Goal: Transaction & Acquisition: Purchase product/service

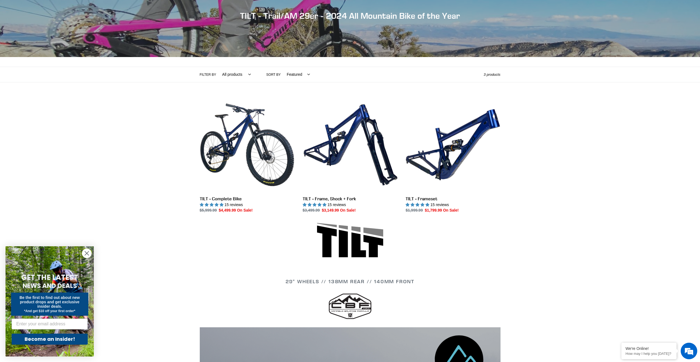
scroll to position [83, 0]
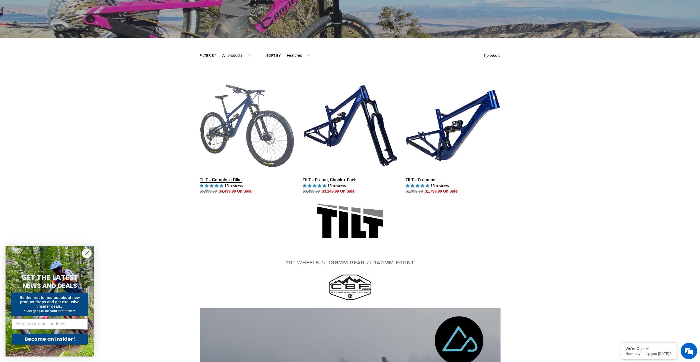
click at [241, 112] on link "TILT - Complete Bike" at bounding box center [247, 137] width 95 height 116
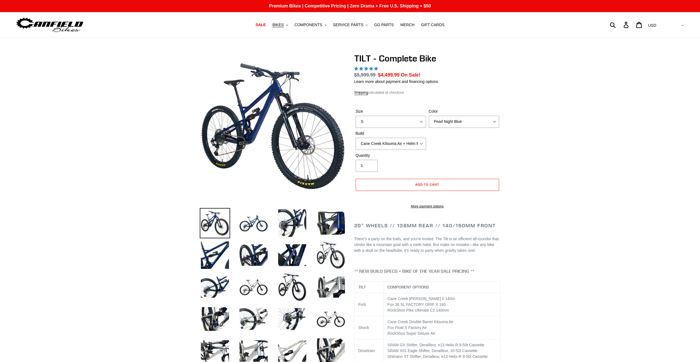
select select "highest-rating"
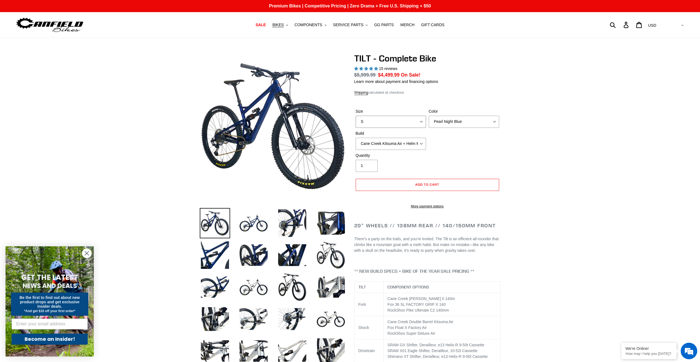
click at [421, 124] on select "S M L" at bounding box center [391, 122] width 70 height 12
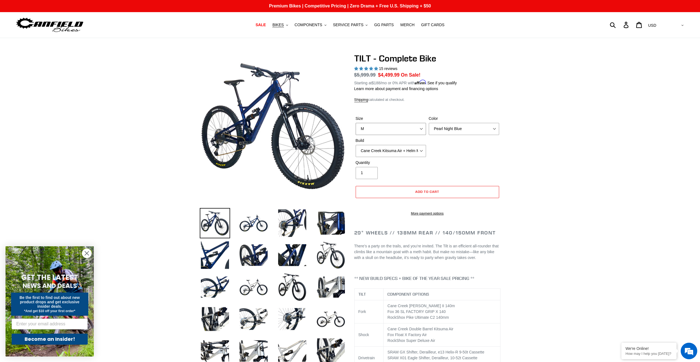
click at [356, 123] on select "S M L" at bounding box center [391, 129] width 70 height 12
click at [419, 125] on select "S M L" at bounding box center [391, 129] width 70 height 12
select select "L"
click at [356, 123] on select "S M L" at bounding box center [391, 129] width 70 height 12
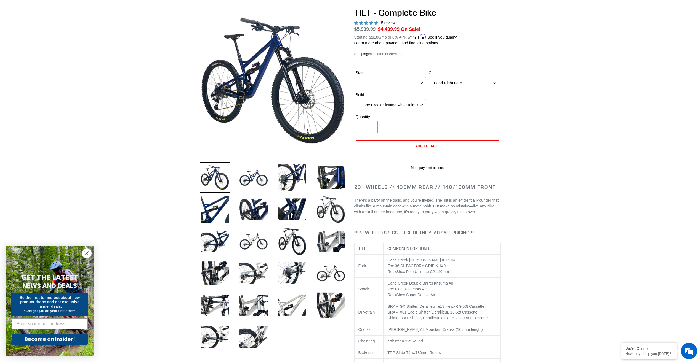
scroll to position [28, 0]
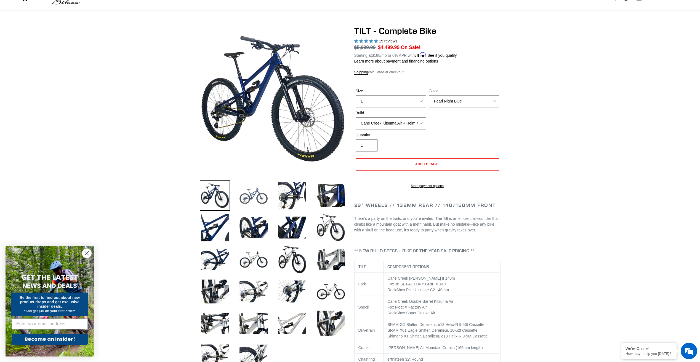
click at [250, 197] on img at bounding box center [253, 196] width 30 height 30
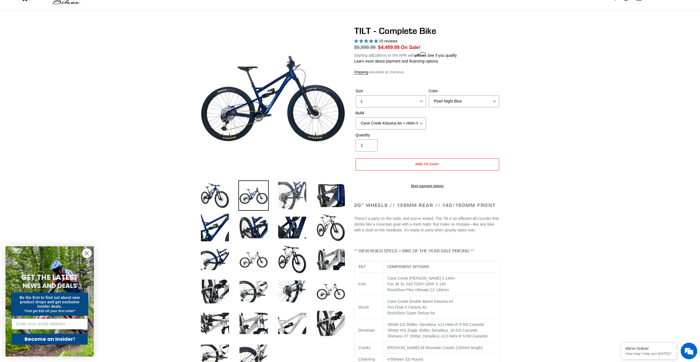
click at [292, 191] on img at bounding box center [292, 196] width 30 height 30
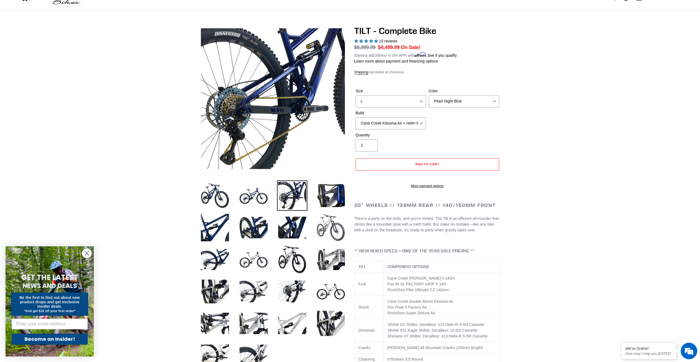
click at [325, 222] on img at bounding box center [331, 228] width 30 height 30
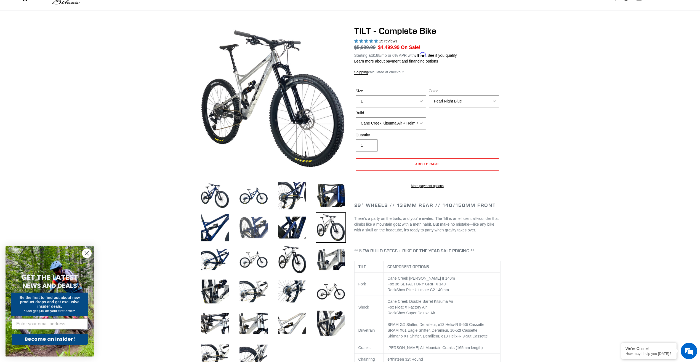
click at [257, 224] on img at bounding box center [253, 228] width 30 height 30
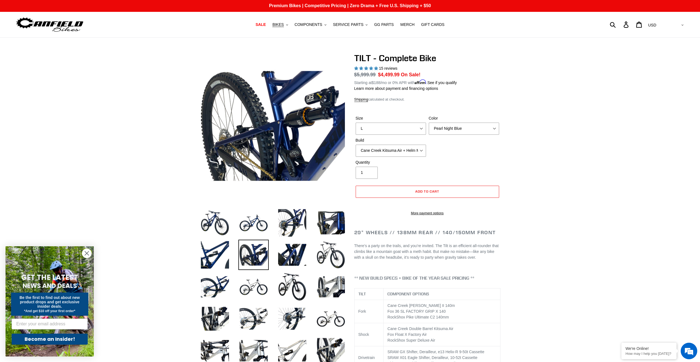
scroll to position [0, 0]
click at [315, 23] on span "COMPONENTS" at bounding box center [309, 25] width 28 height 5
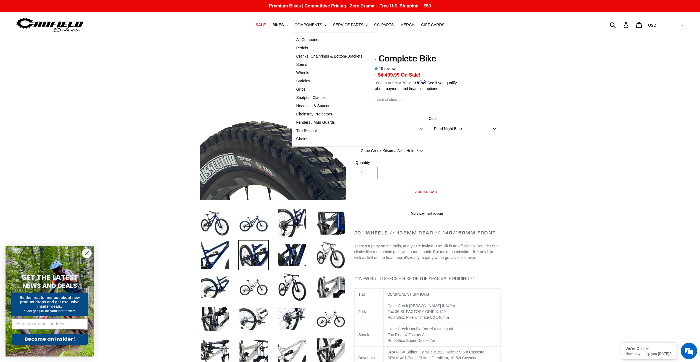
click at [214, 54] on img at bounding box center [442, 332] width 565 height 565
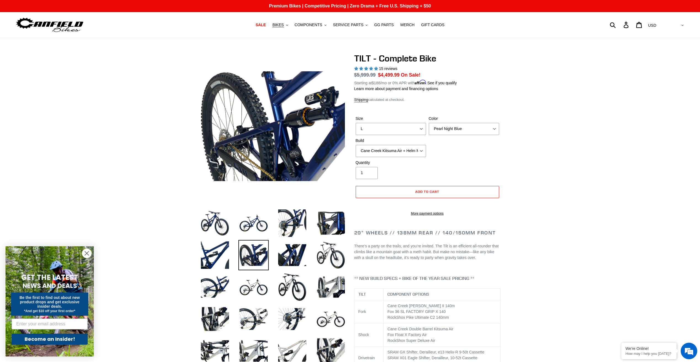
click at [256, 257] on img at bounding box center [253, 255] width 30 height 30
click at [324, 255] on img at bounding box center [331, 255] width 30 height 30
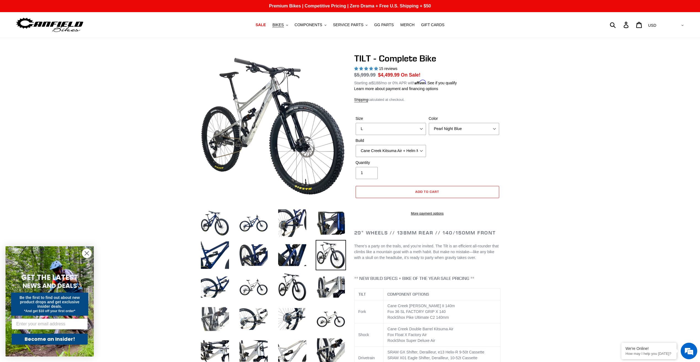
click at [218, 314] on img at bounding box center [215, 319] width 30 height 30
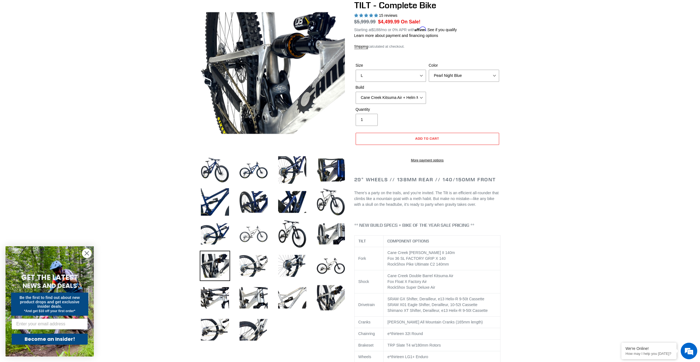
scroll to position [55, 0]
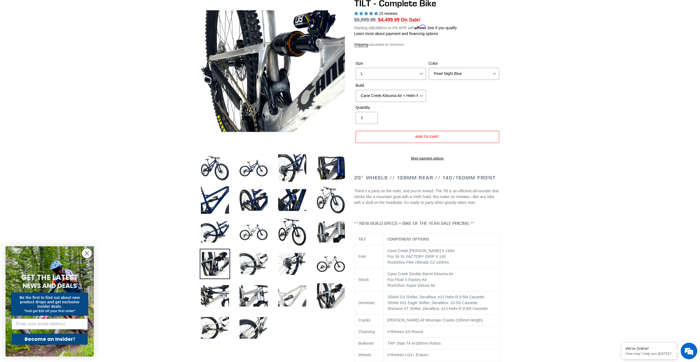
click at [290, 297] on img at bounding box center [292, 296] width 30 height 30
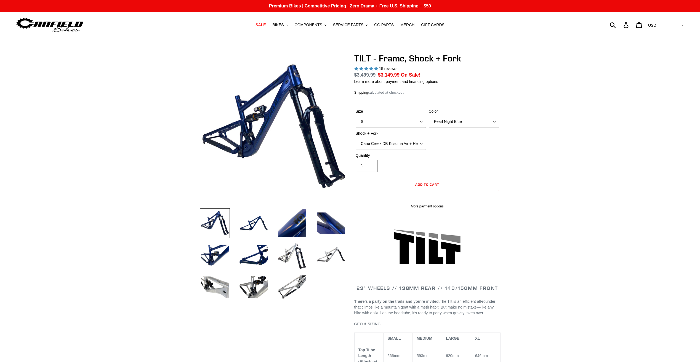
select select "highest-rating"
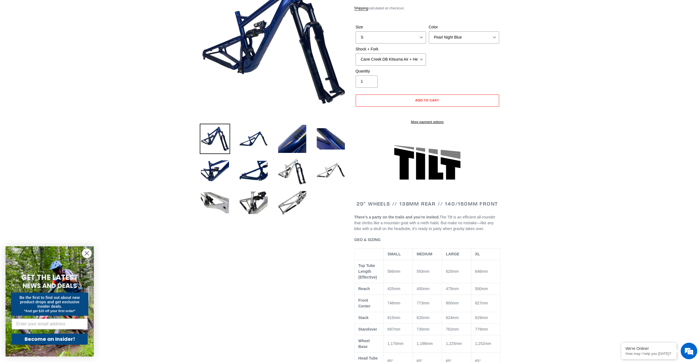
scroll to position [138, 0]
